Goal: Book appointment/travel/reservation

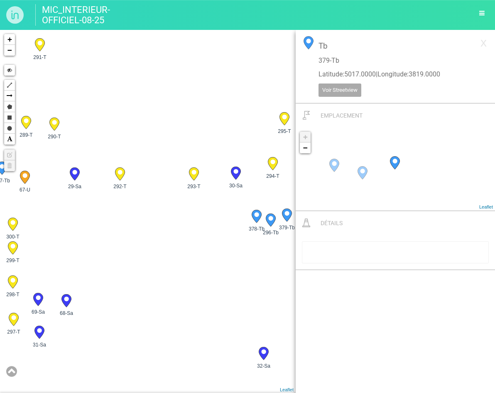
drag, startPoint x: 178, startPoint y: 178, endPoint x: 201, endPoint y: 229, distance: 56.5
click at [201, 229] on div "28-Sa 29-Sa 30-Sa 31-Sa" at bounding box center [148, 211] width 296 height 363
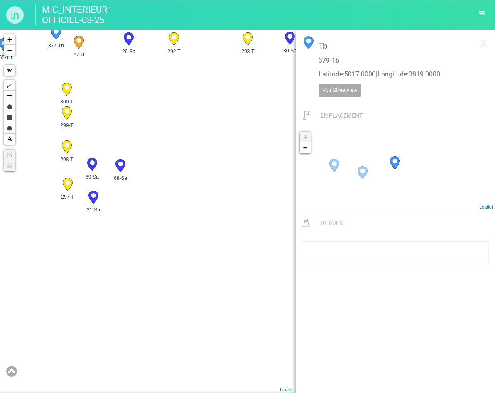
drag, startPoint x: 156, startPoint y: 268, endPoint x: 206, endPoint y: 103, distance: 172.4
click at [204, 130] on div "28-Sa 29-Sa 30-Sa 31-Sa" at bounding box center [148, 211] width 296 height 363
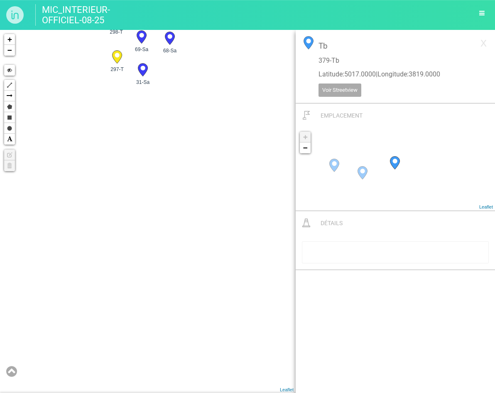
click at [159, 200] on div "28-Sa 29-Sa 30-Sa 31-Sa" at bounding box center [148, 211] width 296 height 363
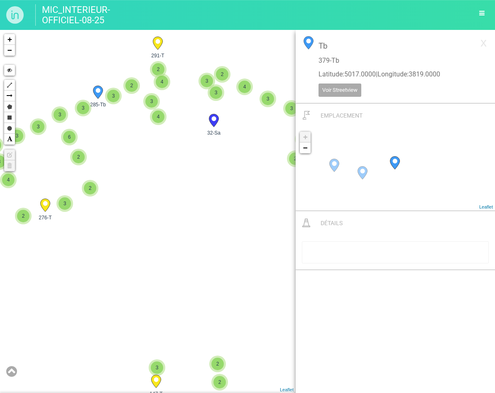
drag, startPoint x: 193, startPoint y: 269, endPoint x: 180, endPoint y: 148, distance: 122.2
click at [180, 166] on div "32-Sa 285-Tb 2 2 2 3 3 3 3 4 2 3 3 3 2 5 2 7 3 3 2 4 3 4 2 6 3 2 3 3 6 4 2 3 4 …" at bounding box center [148, 211] width 296 height 363
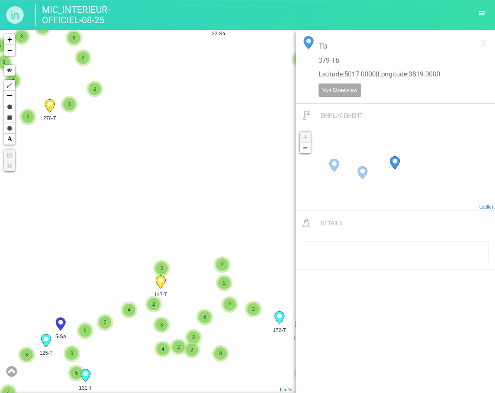
drag, startPoint x: 176, startPoint y: 288, endPoint x: 177, endPoint y: 183, distance: 105.4
click at [180, 184] on div "32-Sa 285-Tb 2 2 2 3 3 3 3 4 2 3 3 3 2 5 2 7 3 3 2 4 3 4 2 6 3 2 3 3 6 4 2 3 4 …" at bounding box center [148, 211] width 296 height 363
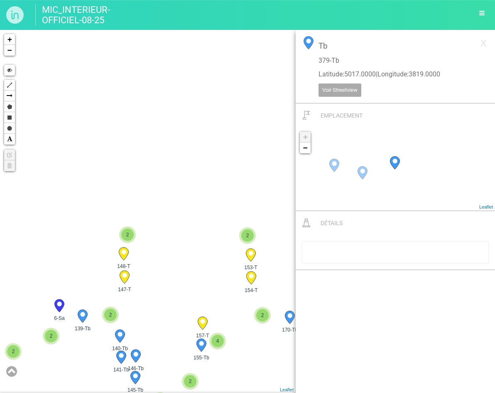
drag, startPoint x: 181, startPoint y: 303, endPoint x: 182, endPoint y: 253, distance: 50.2
click at [182, 253] on div "32-Sa 285-Tb 3 2 5 2 7 3 3 2 4 3 4 2 3 4 3 4 2 3 5 3 5 2 3 6 3 3 3 6 3 3 4 2 3 …" at bounding box center [148, 211] width 296 height 363
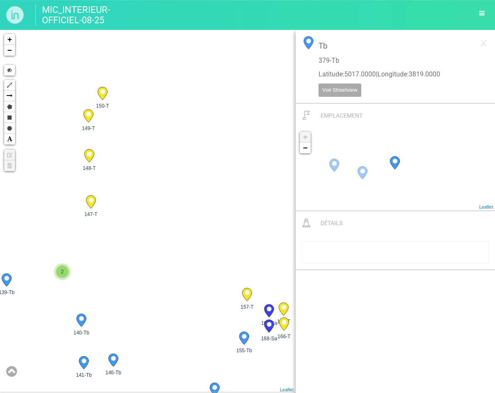
drag, startPoint x: 142, startPoint y: 275, endPoint x: 182, endPoint y: 223, distance: 66.0
click at [182, 224] on div "223-Tb 172-T 131-T 147-T 2 132-T 128-T 127-T 2 2 5" at bounding box center [148, 211] width 296 height 363
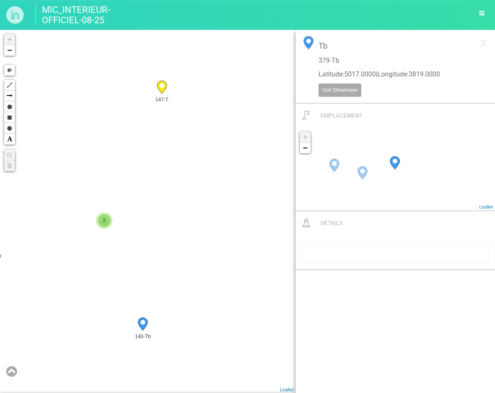
drag, startPoint x: 127, startPoint y: 228, endPoint x: 215, endPoint y: 228, distance: 88.0
click at [213, 228] on div "147-T 157-T 155-Tb 148-T" at bounding box center [148, 211] width 296 height 363
click at [107, 222] on span "2" at bounding box center [109, 220] width 12 height 12
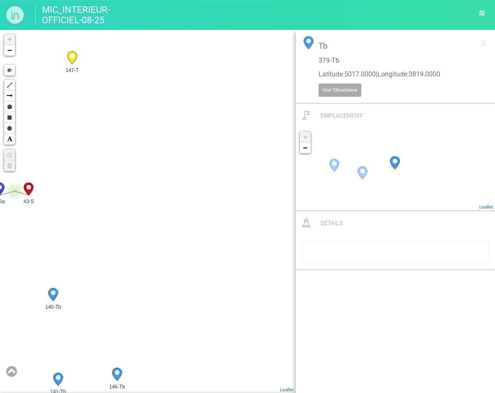
drag, startPoint x: 167, startPoint y: 251, endPoint x: 13, endPoint y: 206, distance: 160.4
click at [7, 205] on div "147-T 157-T 155-Tb 148-T" at bounding box center [148, 211] width 296 height 363
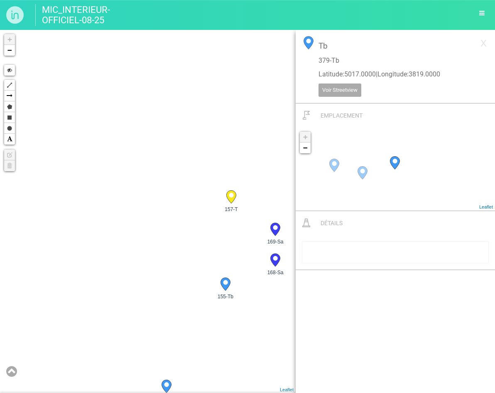
drag, startPoint x: 54, startPoint y: 217, endPoint x: 42, endPoint y: 203, distance: 18.9
click at [11, 203] on div "147-T 157-T 155-Tb 148-T" at bounding box center [148, 211] width 296 height 363
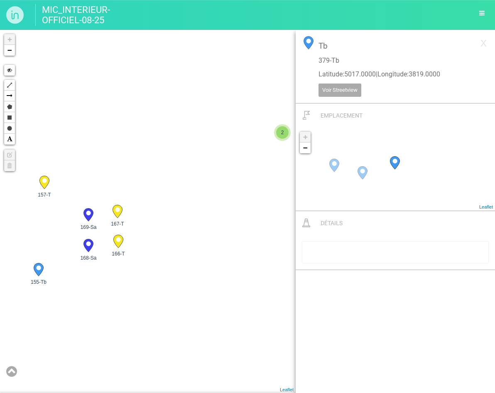
drag, startPoint x: 165, startPoint y: 220, endPoint x: 68, endPoint y: 278, distance: 113.3
click at [71, 283] on div "147-T 157-T 155-Tb 148-T" at bounding box center [148, 211] width 296 height 363
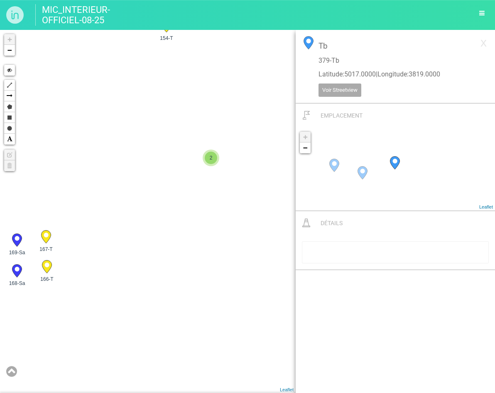
click at [212, 163] on span "2" at bounding box center [211, 157] width 12 height 12
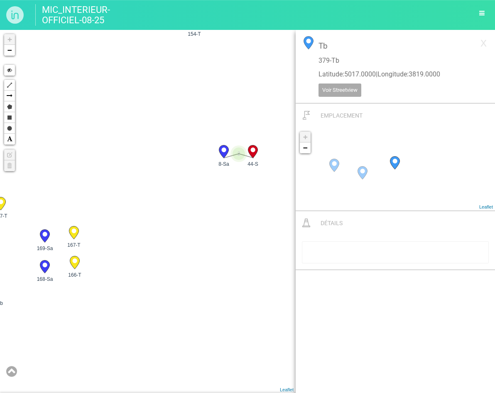
drag, startPoint x: 172, startPoint y: 189, endPoint x: 202, endPoint y: 184, distance: 30.0
click at [202, 184] on div "157-T 155-Tb 146-Tb 162-Tb 161-Tb 159-Tb 156-Tb 2" at bounding box center [148, 211] width 296 height 363
click at [77, 265] on icon at bounding box center [75, 262] width 10 height 13
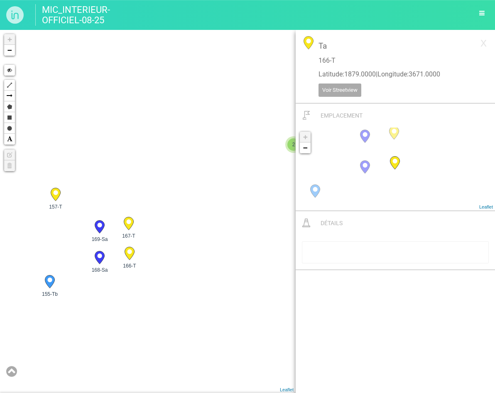
drag, startPoint x: 66, startPoint y: 268, endPoint x: 136, endPoint y: 256, distance: 70.7
click at [137, 256] on div "9-Sa 2 144-T 145-Tb 146-Tb 150-T 151-T 152-T 153-T" at bounding box center [148, 211] width 296 height 363
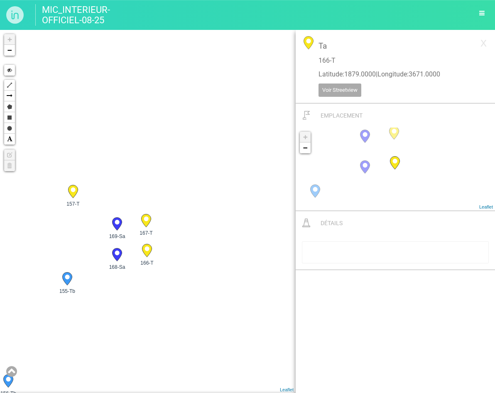
click at [116, 255] on icon at bounding box center [117, 254] width 10 height 13
click at [220, 237] on div "9-Sa 2 140-Tb 141-Tb 142-Tb 143-Tb 144-T 145-Tb +" at bounding box center [148, 211] width 296 height 363
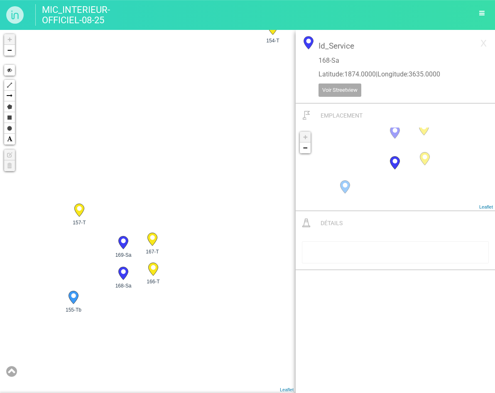
drag, startPoint x: 131, startPoint y: 124, endPoint x: 140, endPoint y: 149, distance: 27.1
click at [140, 149] on div "9-Sa 2 140-Tb 141-Tb 142-Tb 143-Tb 144-T 145-Tb +" at bounding box center [148, 211] width 296 height 363
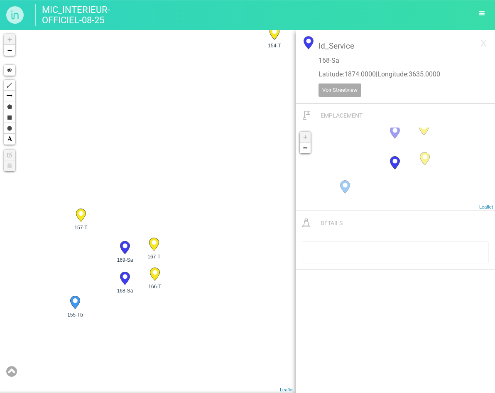
click at [155, 133] on div "9-Sa 2 140-Tb 141-Tb 142-Tb 143-Tb 144-T 145-Tb 2" at bounding box center [148, 211] width 296 height 363
click at [13, 306] on icon at bounding box center [11, 371] width 11 height 12
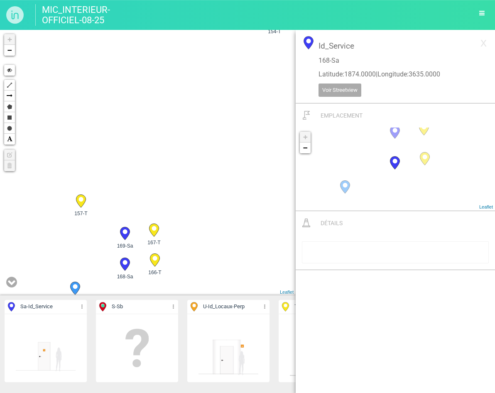
click at [59, 306] on img at bounding box center [45, 347] width 61 height 61
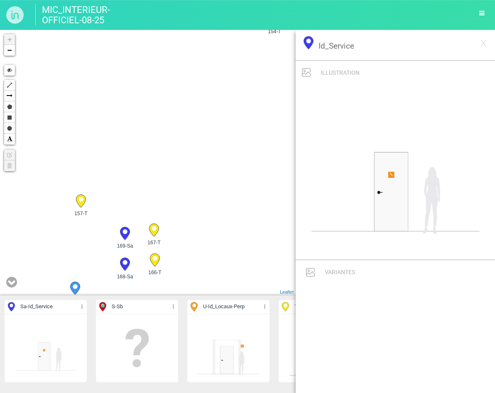
click at [130, 306] on img at bounding box center [136, 347] width 61 height 61
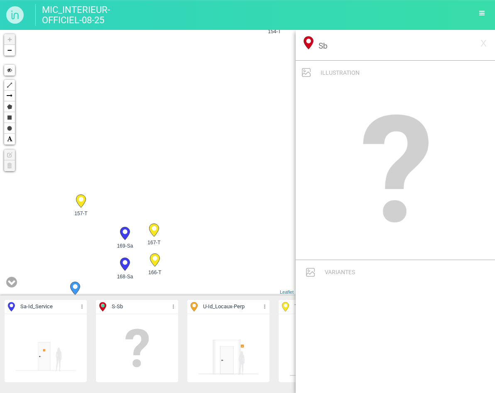
click at [219, 203] on div "9-Sa 2 2 140-Tb 141-Tb 142-Tb 143-Tb 144-T 145-Tb" at bounding box center [148, 162] width 296 height 265
